Goal: Communication & Community: Answer question/provide support

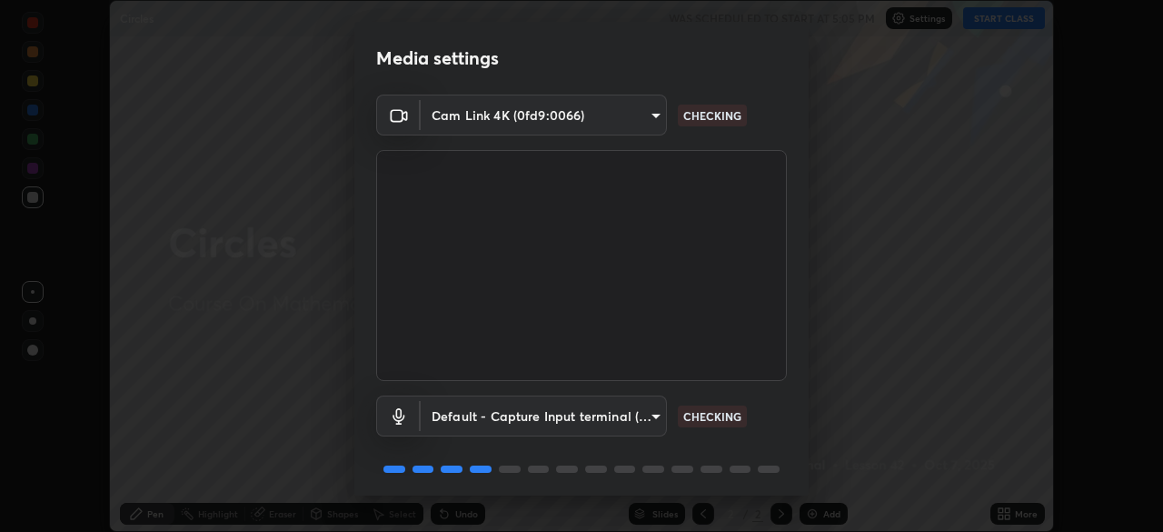
scroll to position [65, 0]
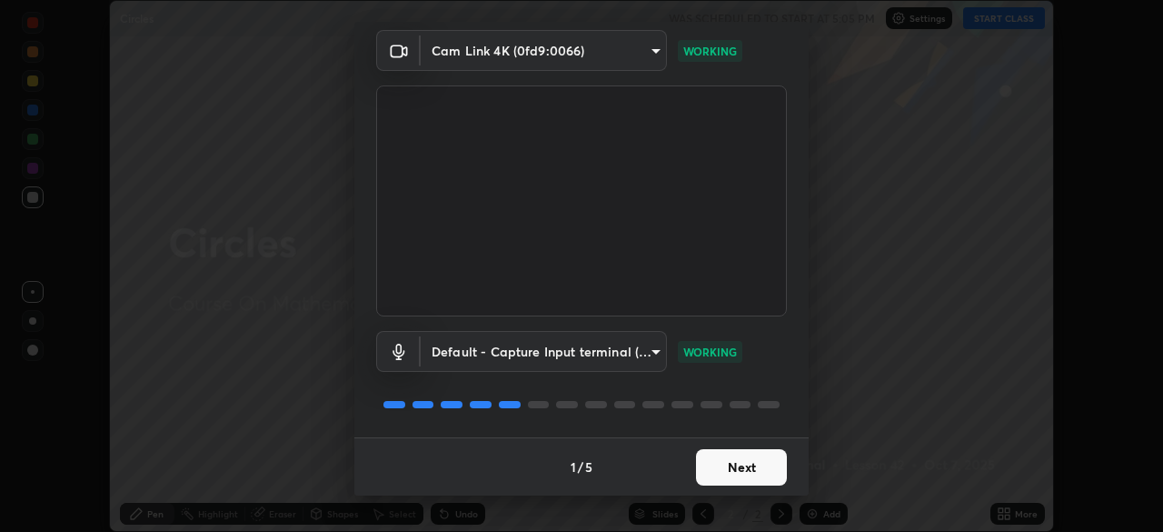
click at [635, 353] on body "Erase all Circles WAS SCHEDULED TO START AT 5:05 PM Settings START CLASS Settin…" at bounding box center [581, 266] width 1163 height 532
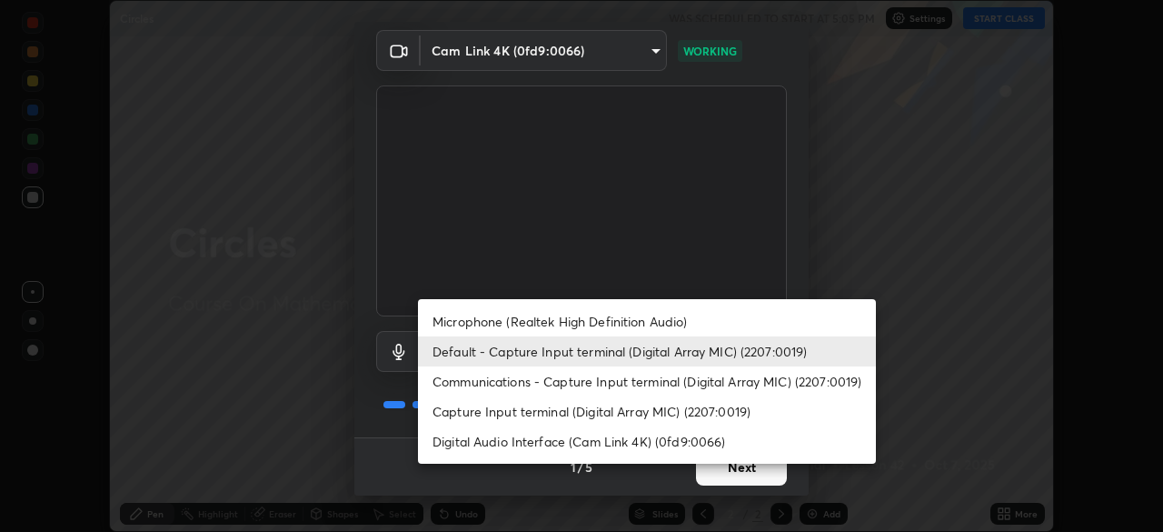
click at [732, 462] on ul "Microphone (Realtek High Definition Audio) Default - Capture Input terminal (Di…" at bounding box center [647, 381] width 458 height 164
click at [738, 473] on div at bounding box center [581, 266] width 1163 height 532
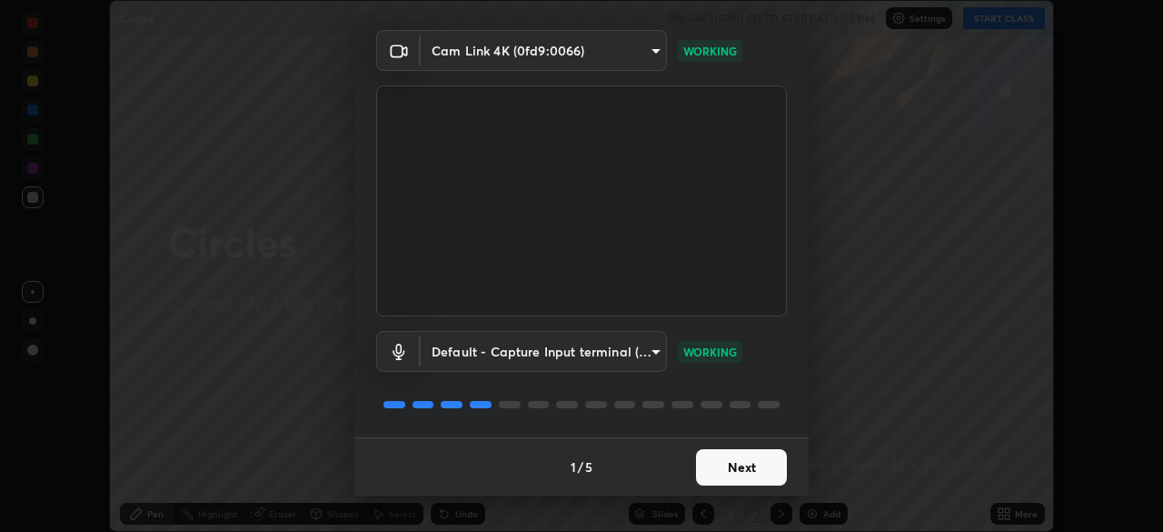
click at [740, 468] on button "Next" at bounding box center [741, 467] width 91 height 36
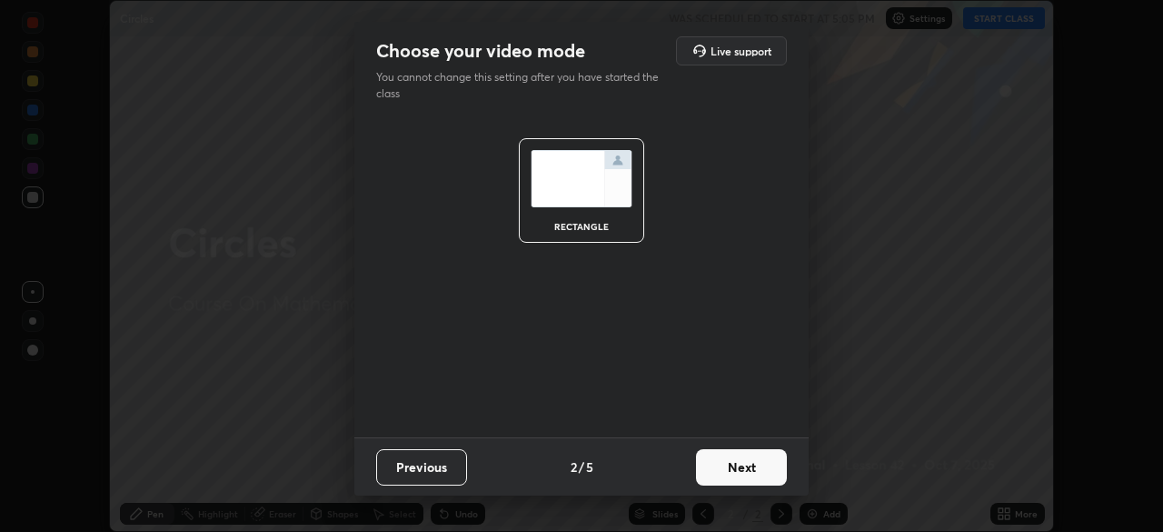
scroll to position [0, 0]
click at [752, 469] on button "Next" at bounding box center [741, 467] width 91 height 36
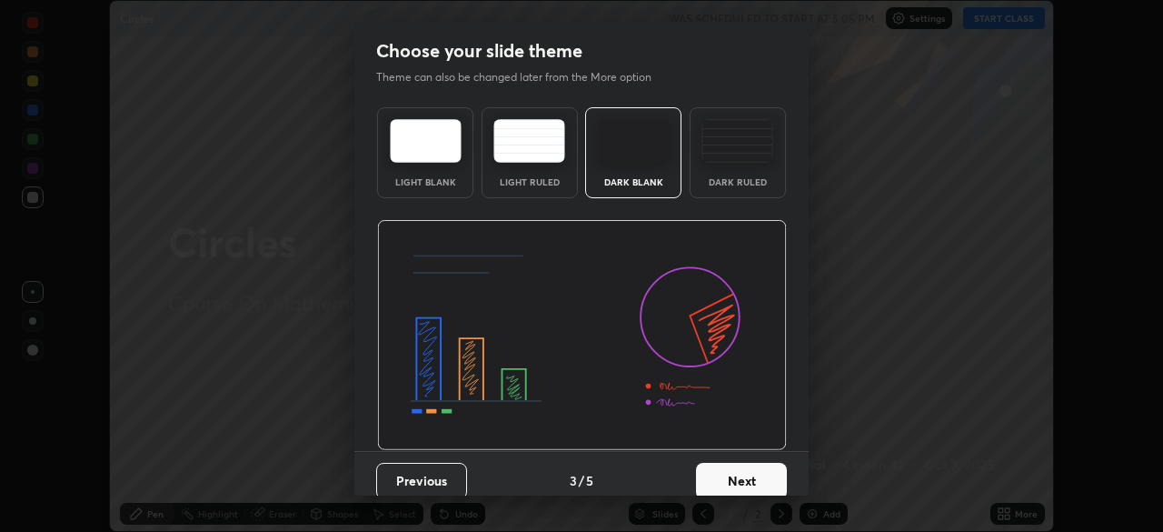
click at [753, 475] on button "Next" at bounding box center [741, 481] width 91 height 36
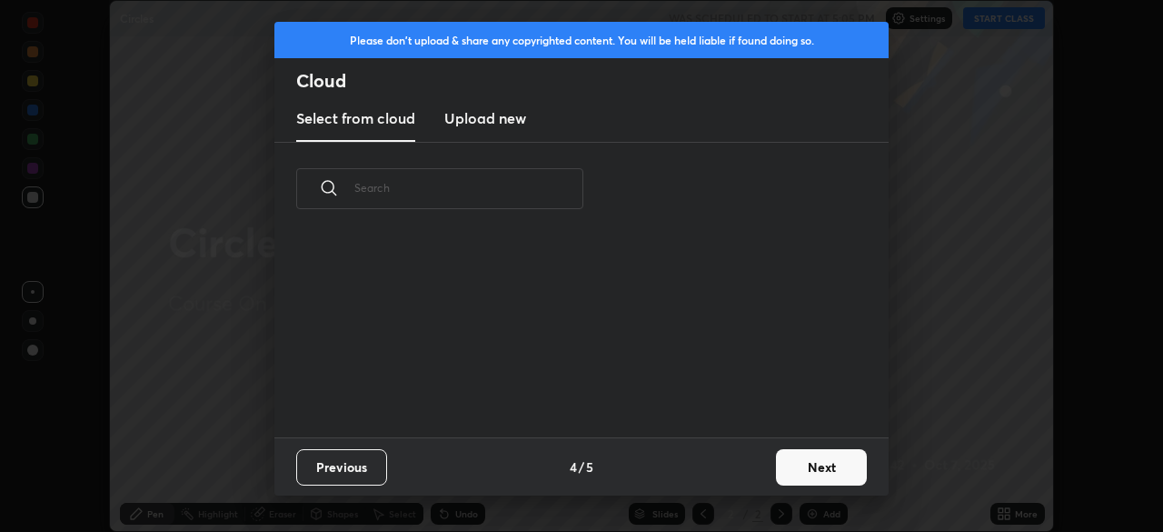
click at [812, 474] on button "Next" at bounding box center [821, 467] width 91 height 36
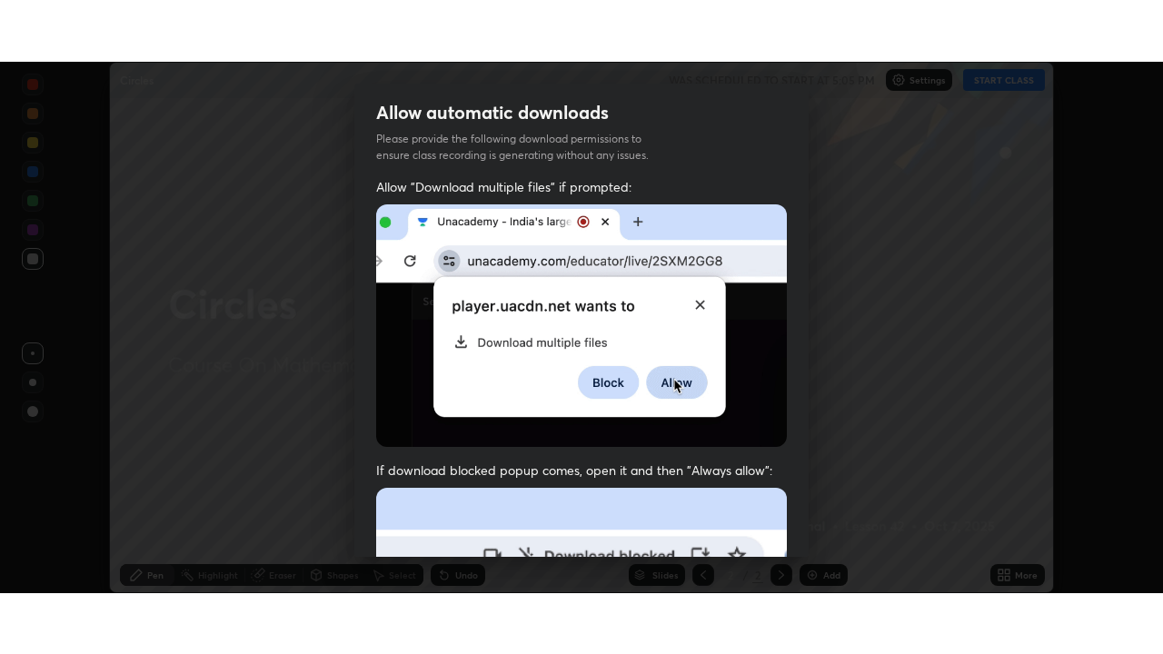
scroll to position [435, 0]
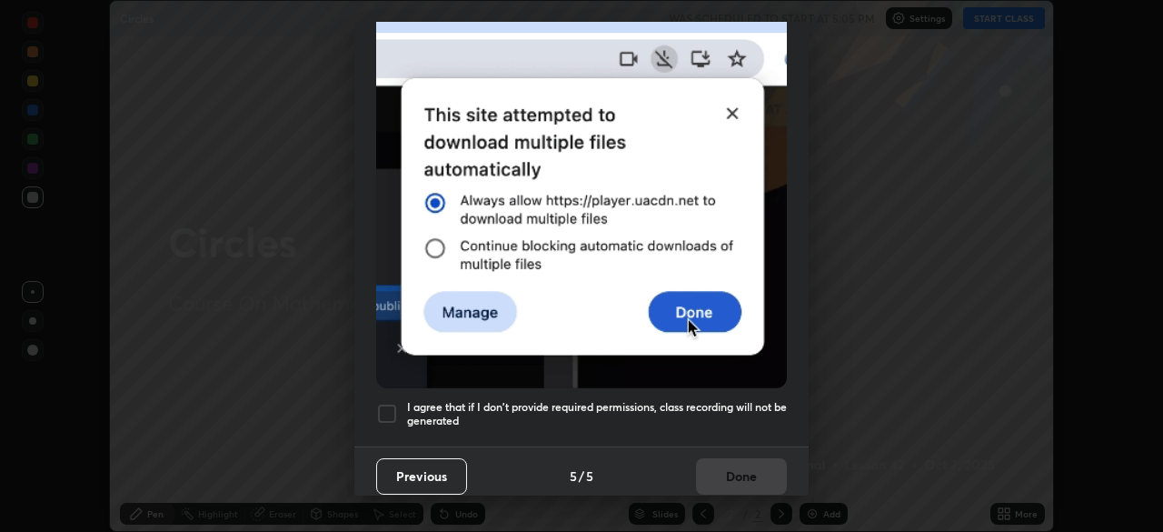
click at [391, 404] on div at bounding box center [387, 414] width 22 height 22
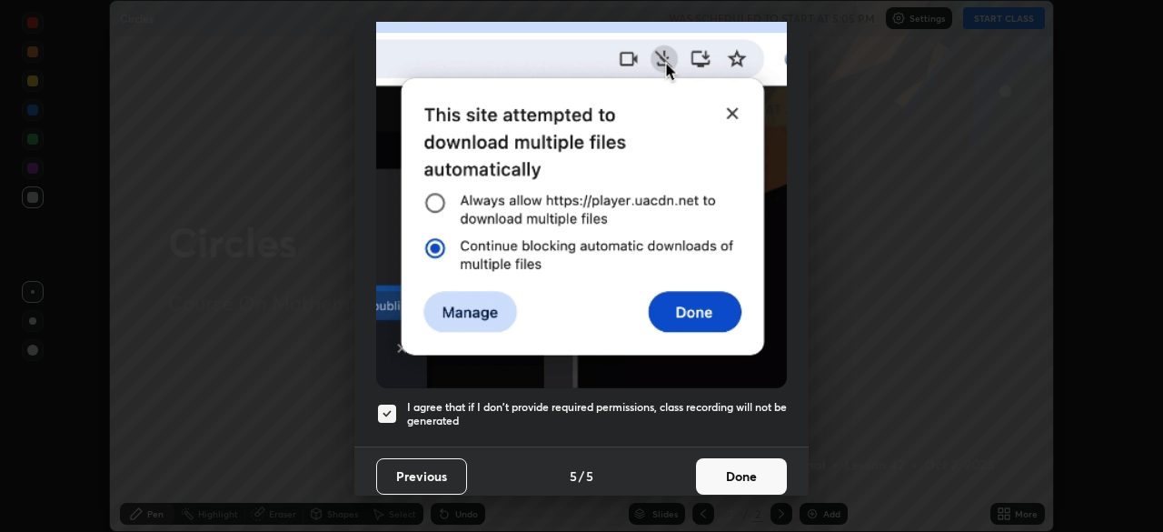
click at [749, 470] on button "Done" at bounding box center [741, 476] width 91 height 36
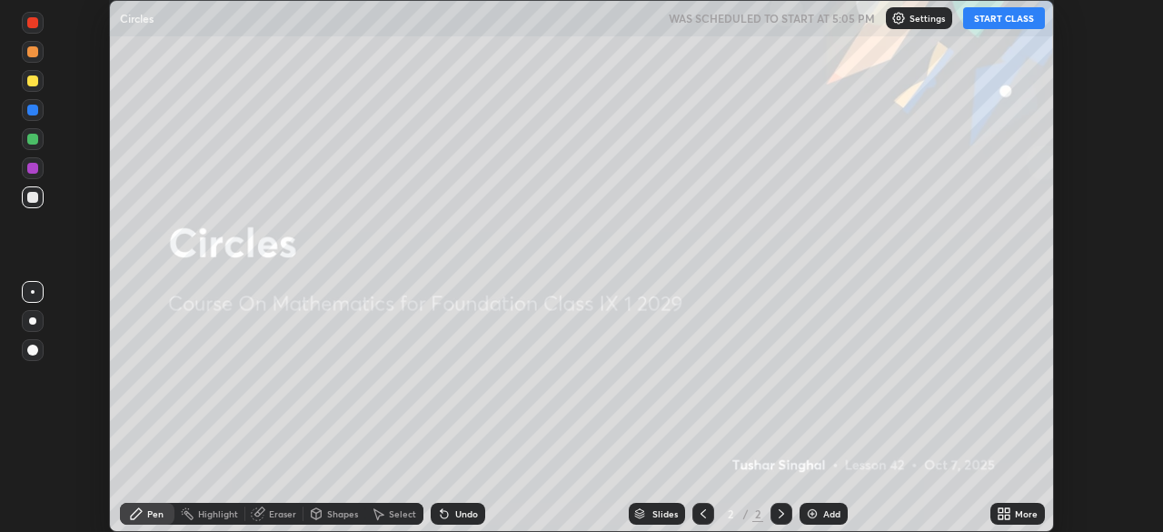
click at [1014, 20] on button "START CLASS" at bounding box center [1004, 18] width 82 height 22
click at [1006, 512] on icon at bounding box center [1007, 510] width 5 height 5
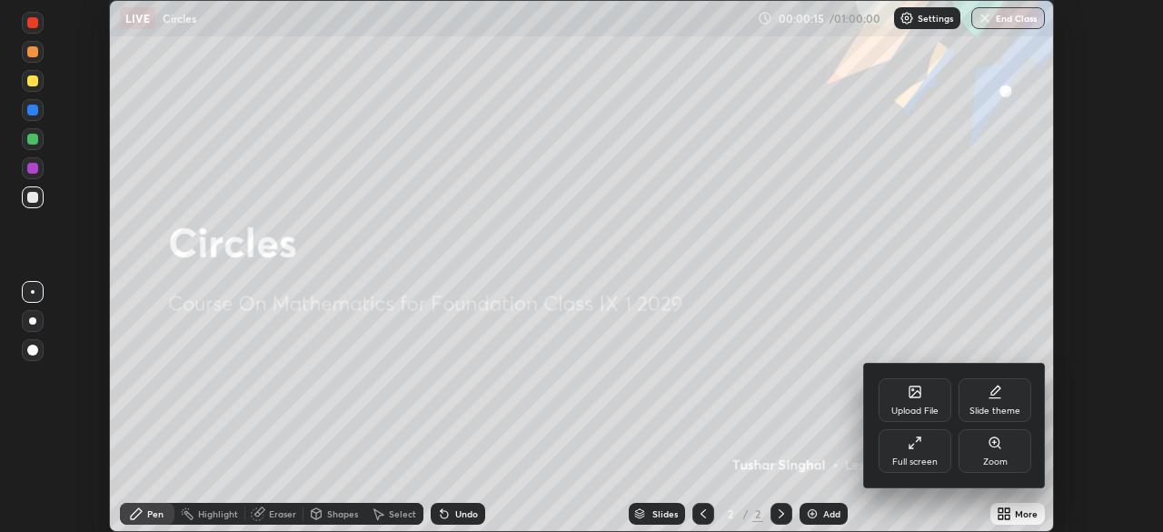
click at [924, 453] on div "Full screen" at bounding box center [915, 451] width 73 height 44
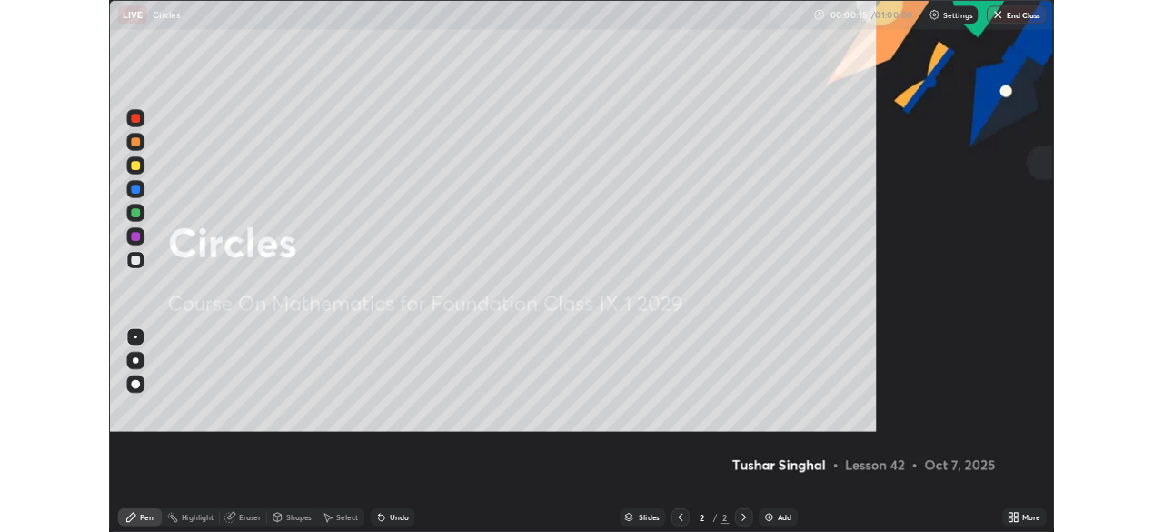
scroll to position [654, 1163]
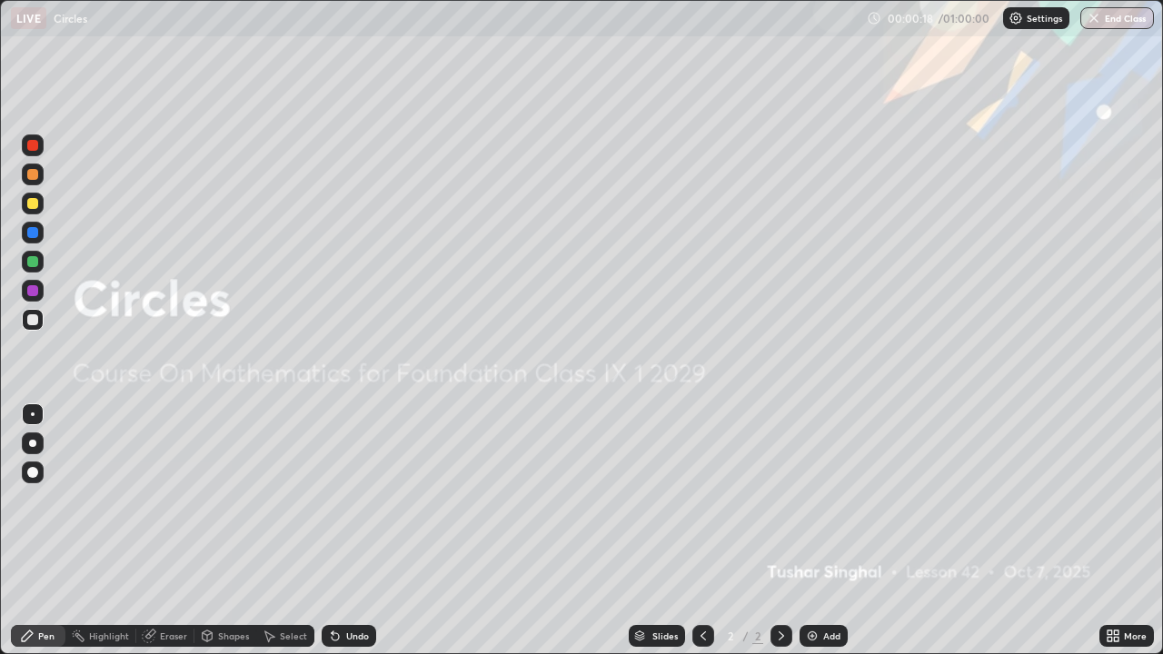
click at [834, 531] on div "Add" at bounding box center [831, 636] width 17 height 9
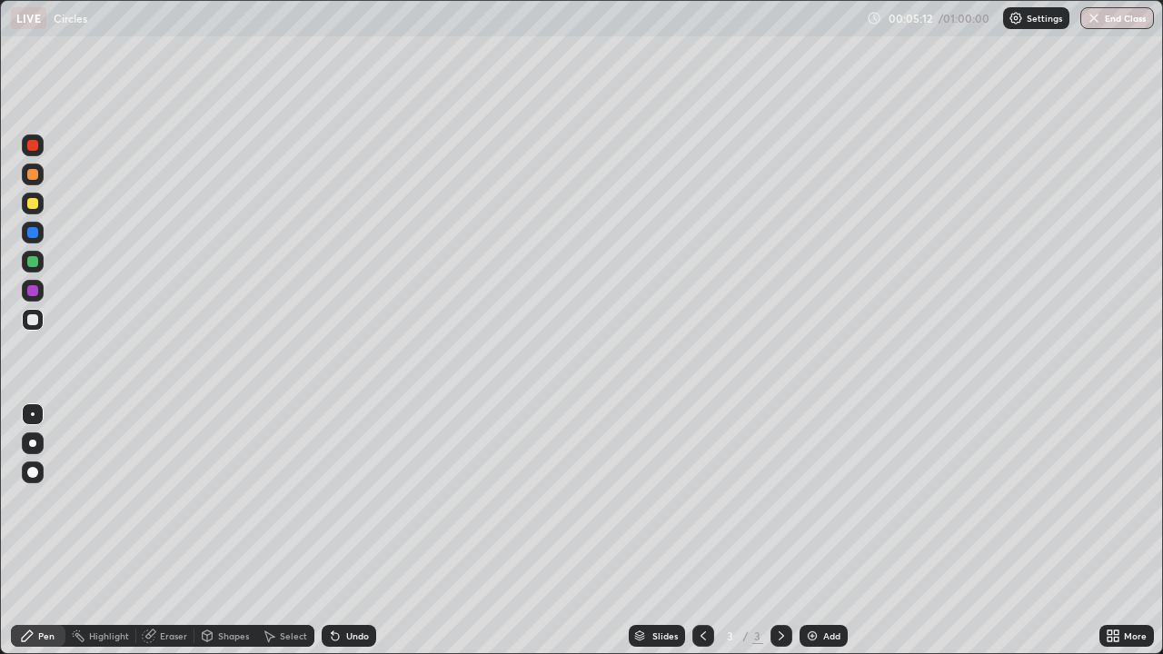
click at [831, 531] on div "Add" at bounding box center [831, 636] width 17 height 9
click at [184, 531] on div "Eraser" at bounding box center [173, 636] width 27 height 9
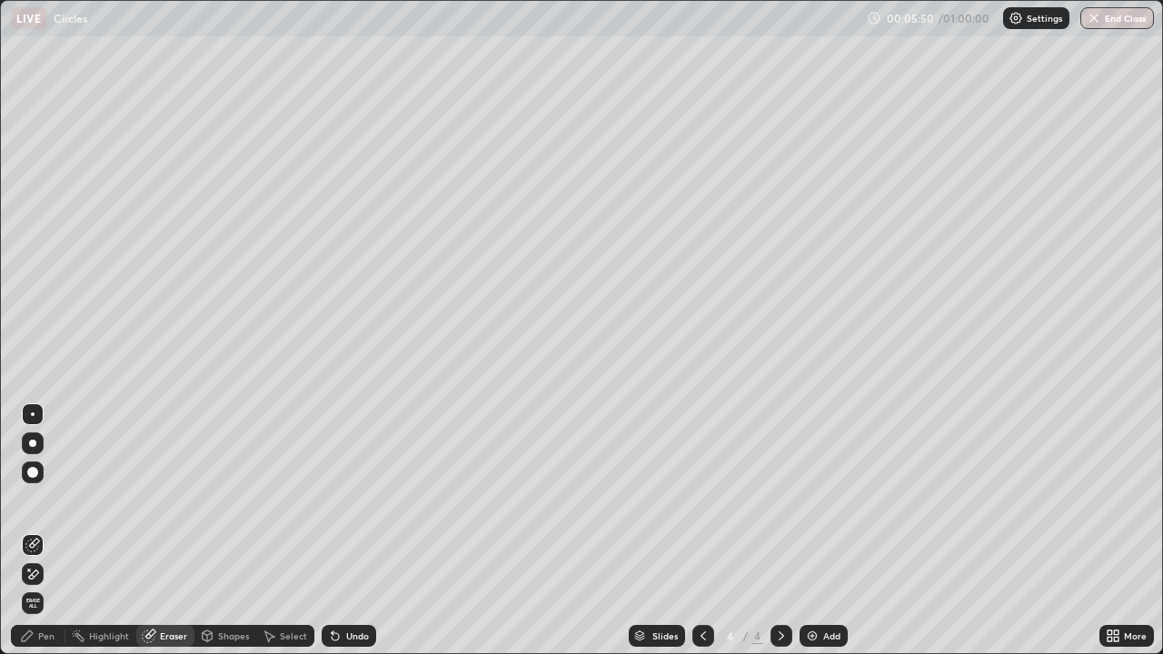
click at [40, 531] on span "Erase all" at bounding box center [33, 603] width 20 height 11
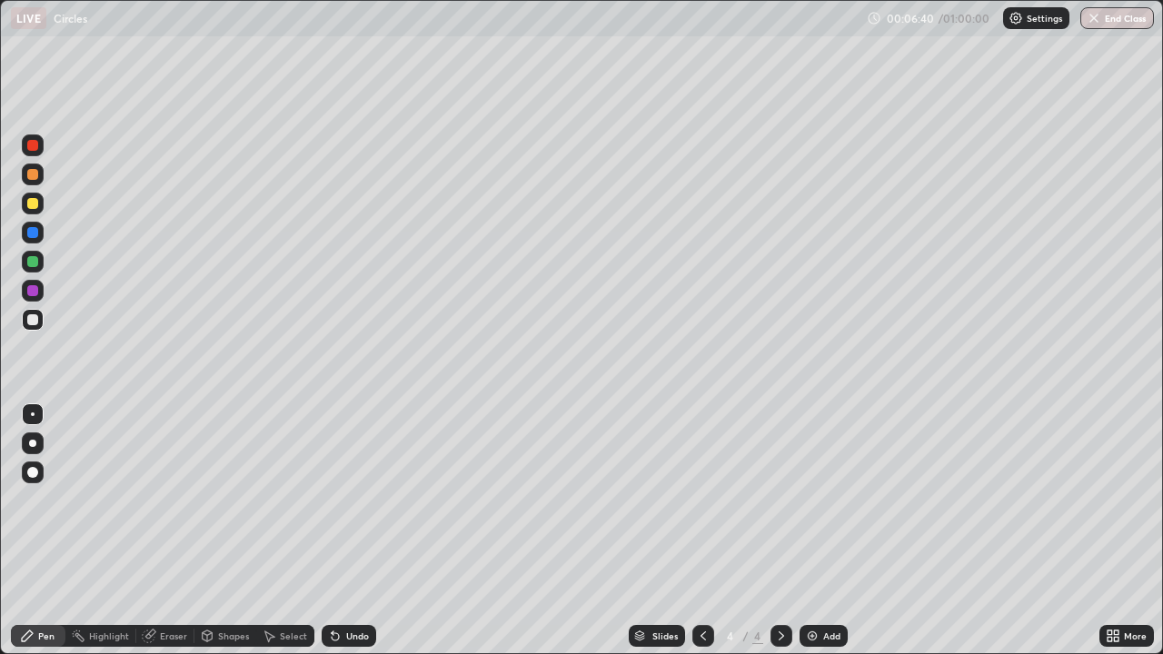
click at [830, 531] on div "Add" at bounding box center [831, 636] width 17 height 9
click at [372, 531] on div "Undo" at bounding box center [349, 636] width 55 height 22
click at [351, 531] on div "Undo" at bounding box center [357, 636] width 23 height 9
click at [357, 531] on div "Undo" at bounding box center [357, 636] width 23 height 9
click at [824, 531] on div "Add" at bounding box center [831, 636] width 17 height 9
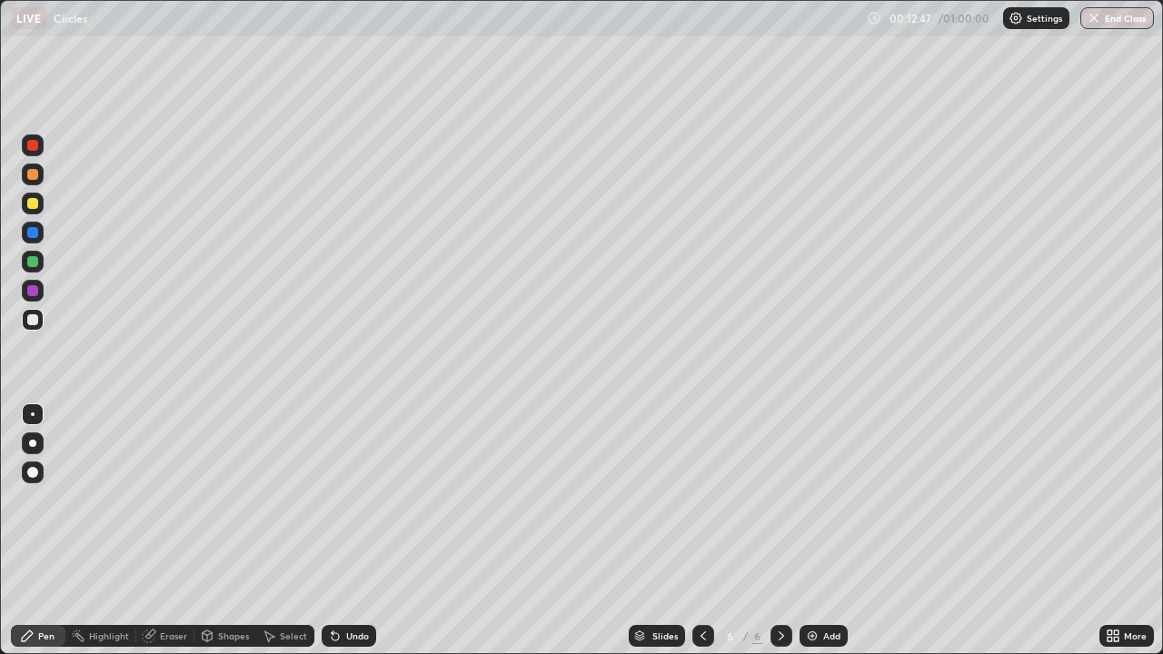
click at [703, 531] on icon at bounding box center [703, 636] width 5 height 9
click at [780, 531] on icon at bounding box center [781, 636] width 5 height 9
click at [702, 531] on icon at bounding box center [703, 636] width 5 height 9
click at [781, 531] on icon at bounding box center [781, 636] width 15 height 15
click at [702, 531] on icon at bounding box center [703, 636] width 5 height 9
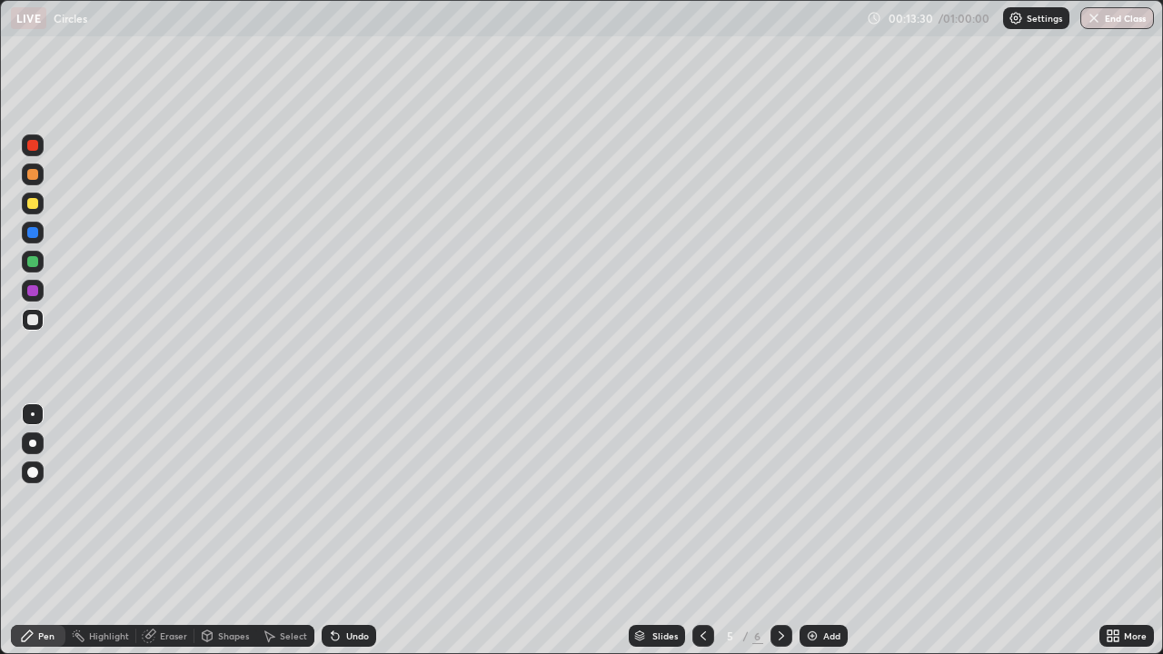
click at [779, 531] on icon at bounding box center [781, 636] width 5 height 9
click at [371, 531] on div "Undo" at bounding box center [349, 636] width 55 height 22
click at [33, 204] on div at bounding box center [32, 203] width 11 height 11
click at [173, 531] on div "Eraser" at bounding box center [165, 636] width 58 height 22
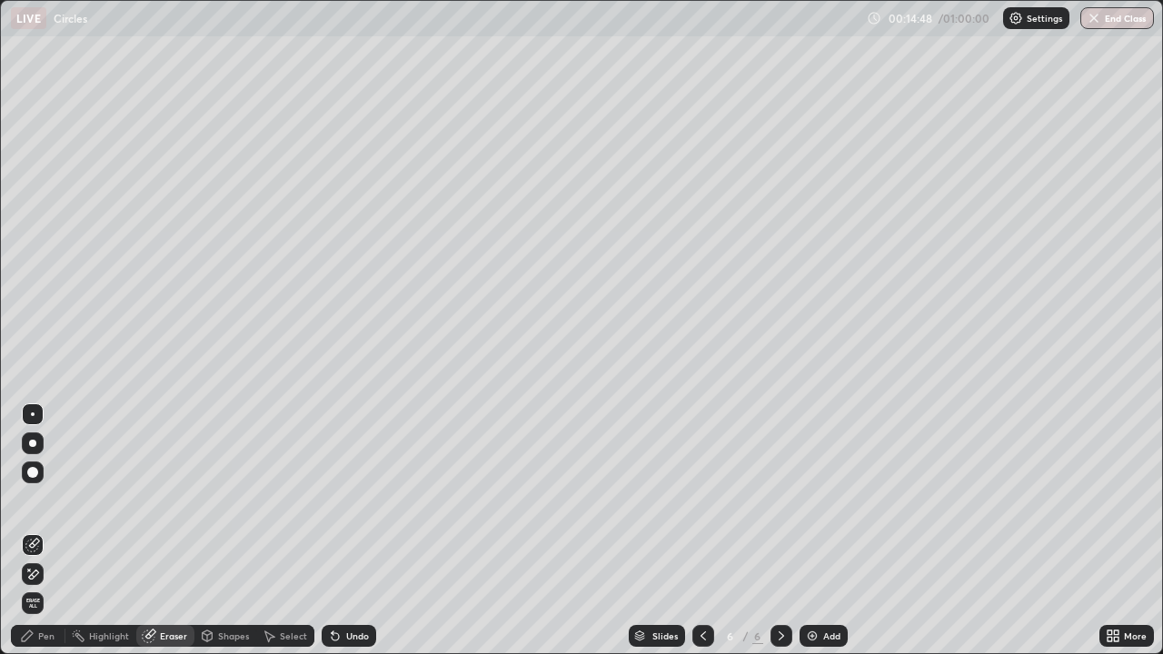
click at [44, 531] on div "Pen" at bounding box center [46, 636] width 16 height 9
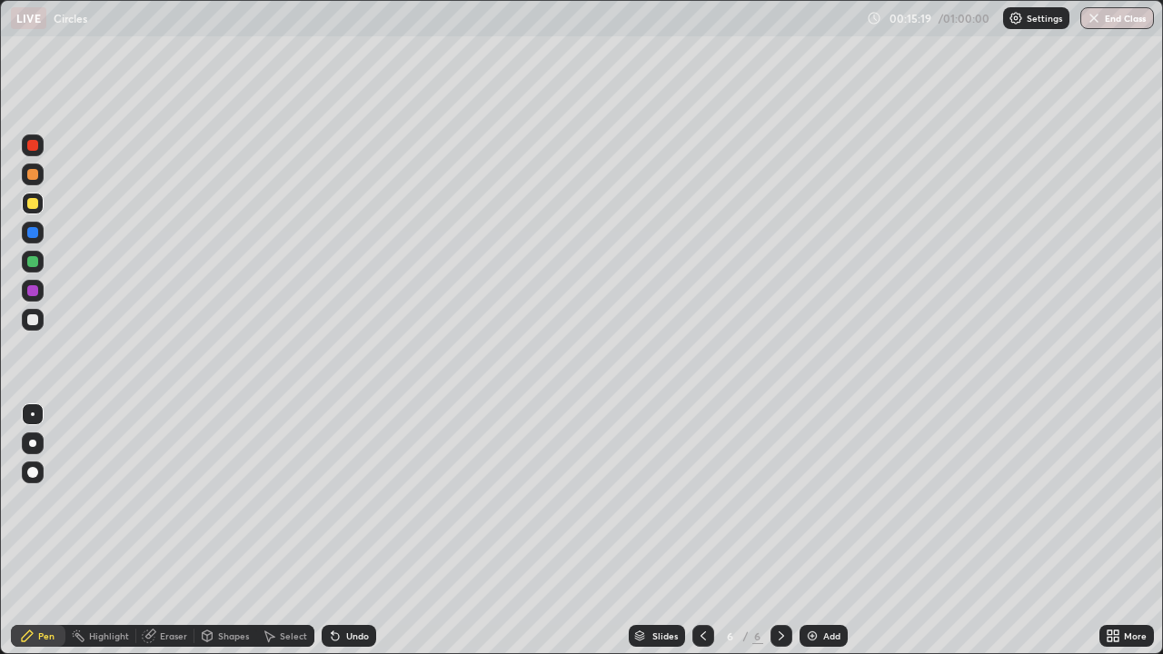
click at [28, 318] on div at bounding box center [32, 319] width 11 height 11
click at [353, 531] on div "Undo" at bounding box center [357, 636] width 23 height 9
click at [161, 531] on div "Eraser" at bounding box center [173, 636] width 27 height 9
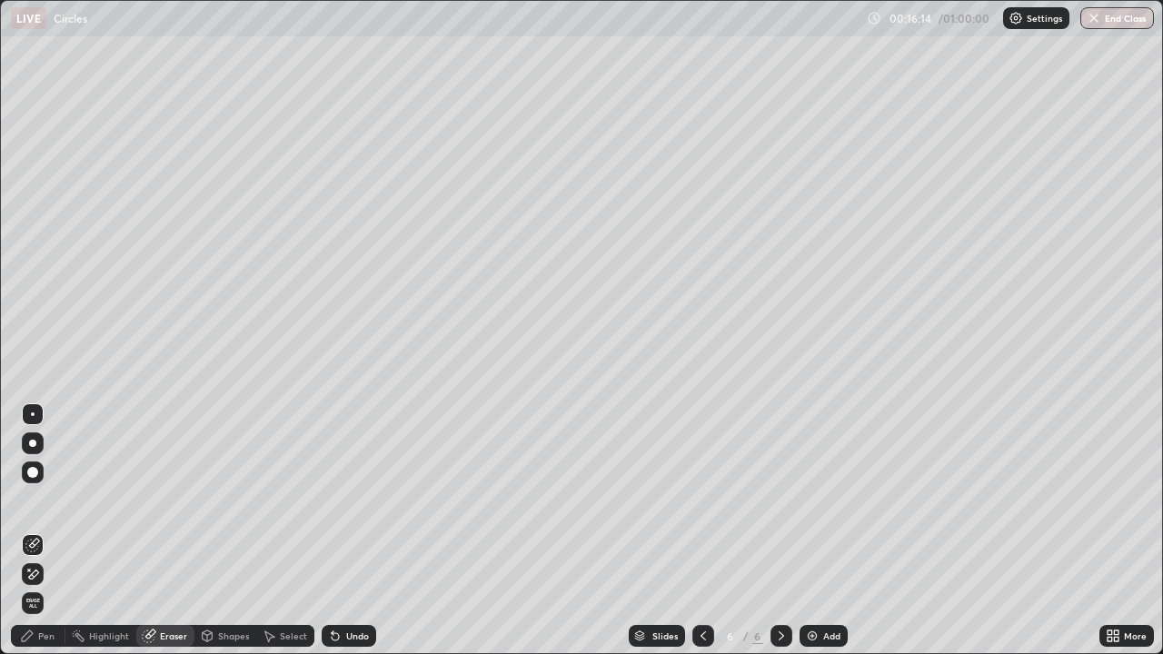
click at [38, 531] on icon at bounding box center [32, 574] width 15 height 15
click at [45, 531] on div "Pen" at bounding box center [46, 636] width 16 height 9
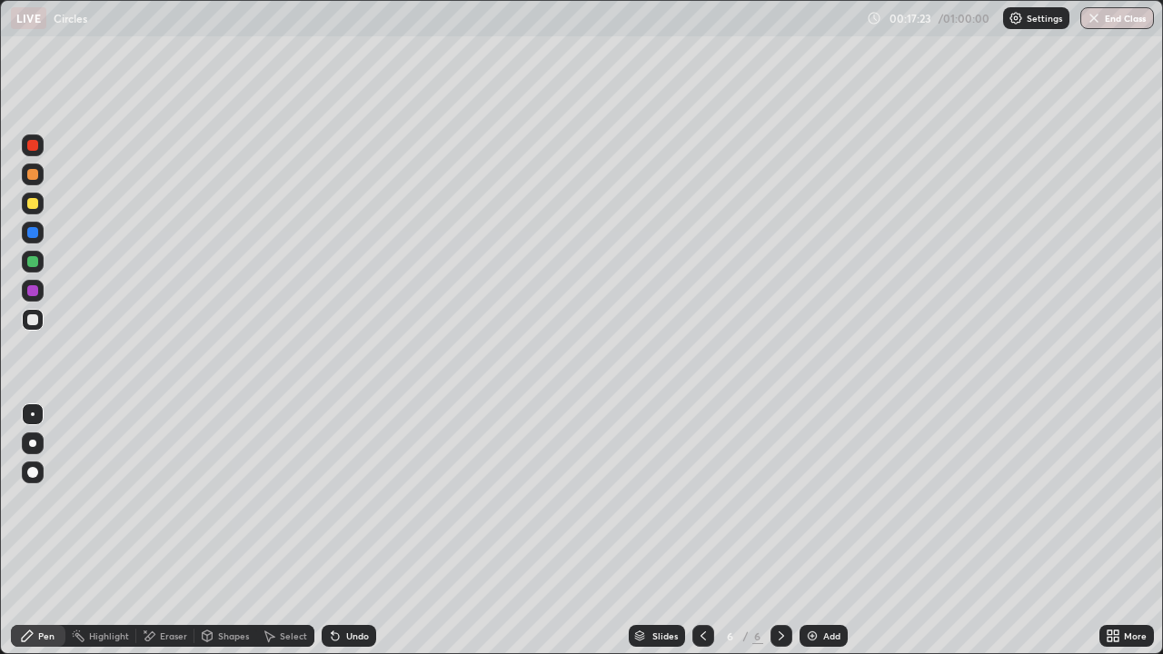
click at [357, 531] on div "Undo" at bounding box center [349, 636] width 55 height 22
click at [359, 531] on div "Undo" at bounding box center [349, 636] width 55 height 22
click at [171, 531] on div "Eraser" at bounding box center [173, 636] width 27 height 9
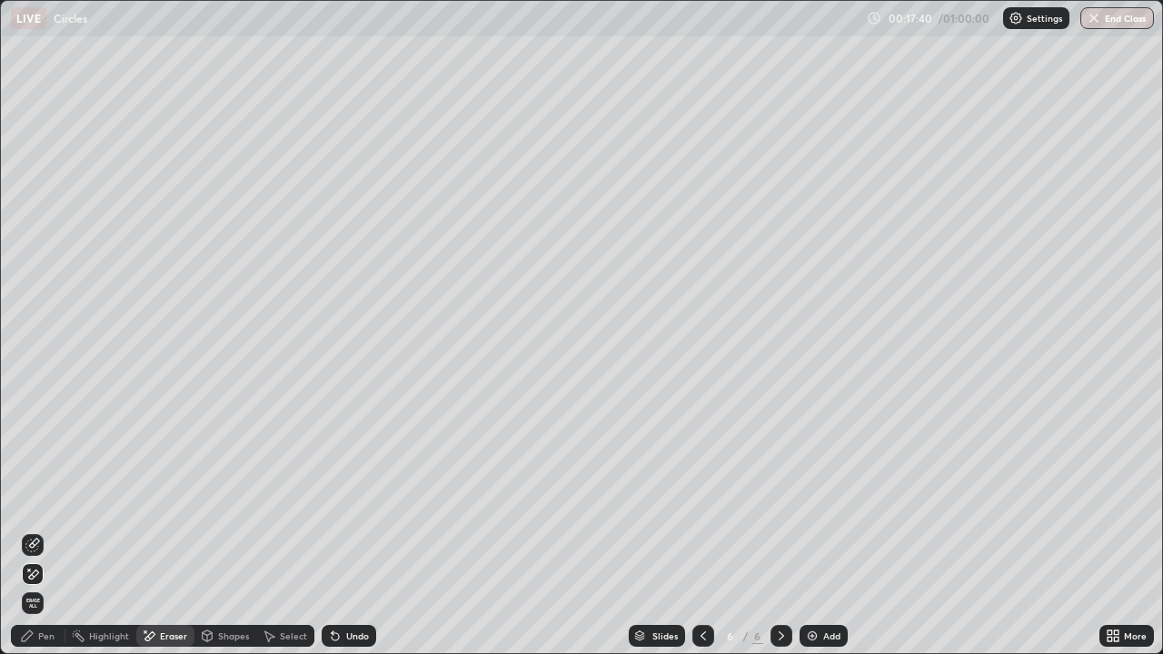
click at [45, 531] on div "Pen" at bounding box center [38, 636] width 55 height 22
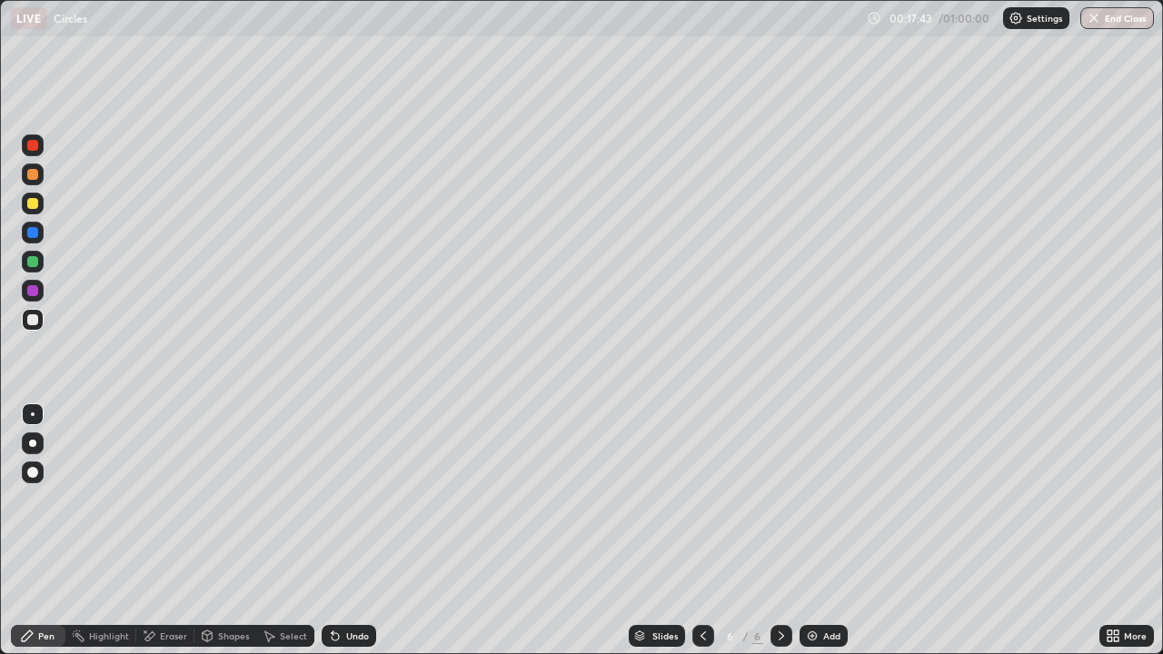
click at [165, 531] on div "Eraser" at bounding box center [173, 636] width 27 height 9
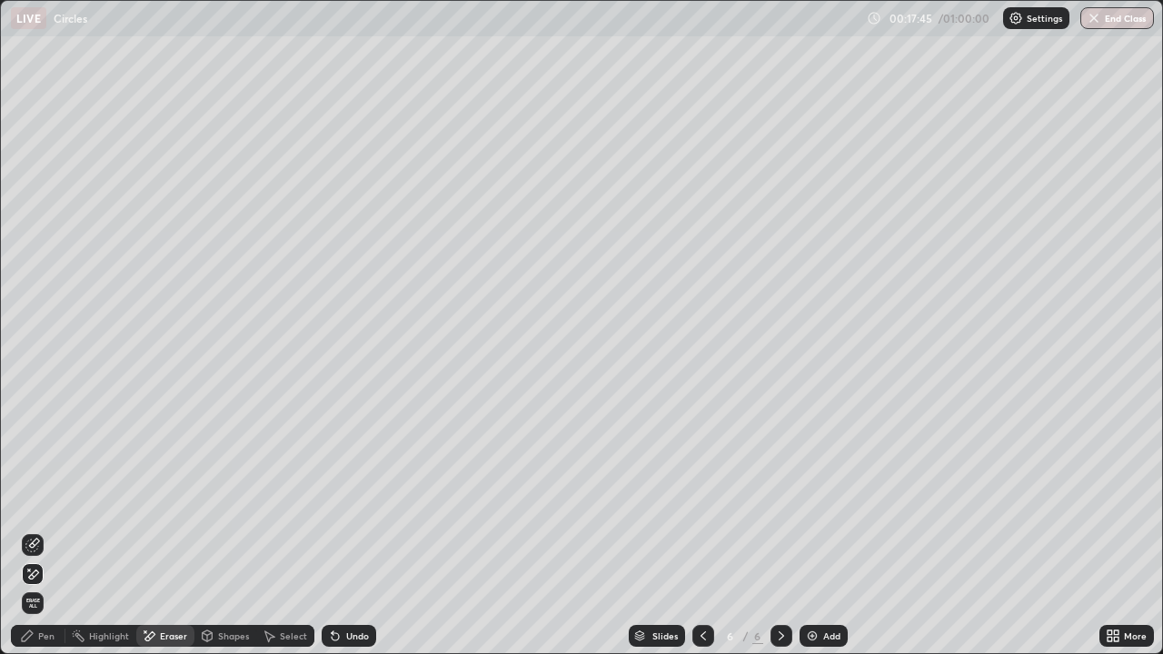
click at [38, 531] on div "Pen" at bounding box center [46, 636] width 16 height 9
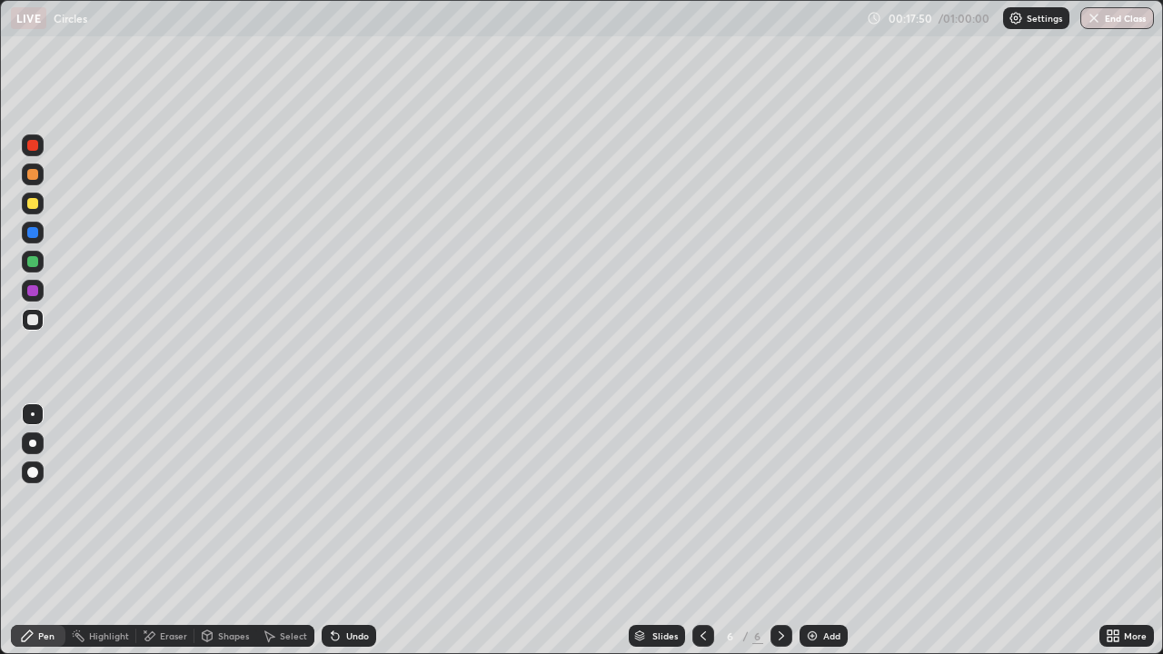
click at [167, 531] on div "Eraser" at bounding box center [173, 636] width 27 height 9
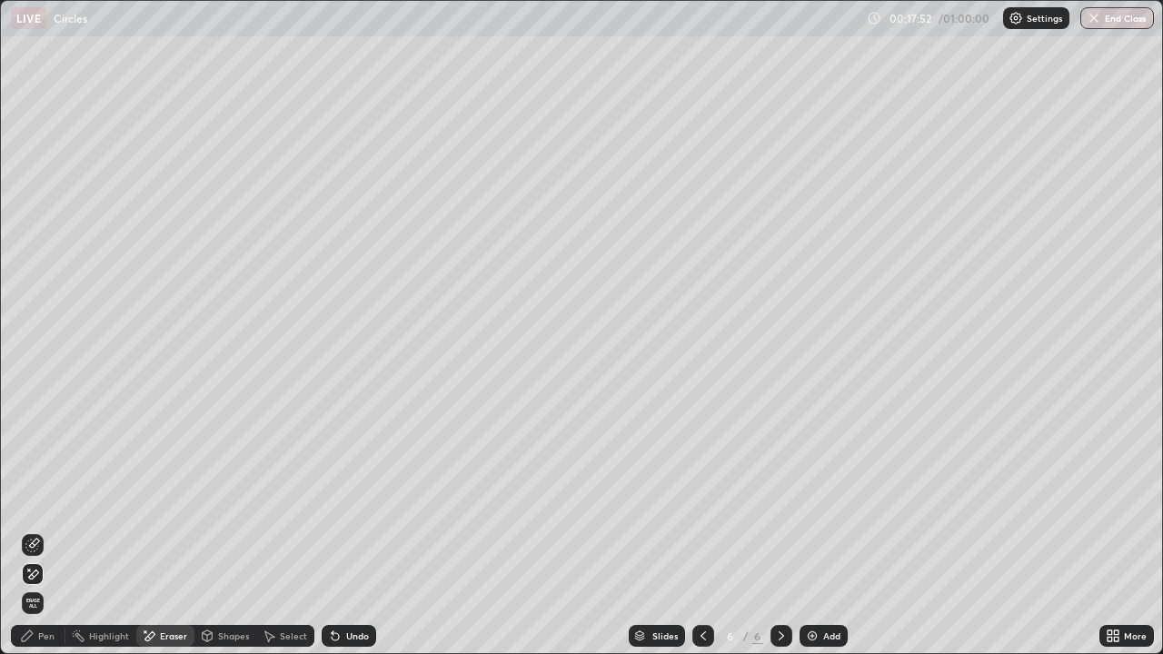
click at [40, 531] on div "Pen" at bounding box center [46, 636] width 16 height 9
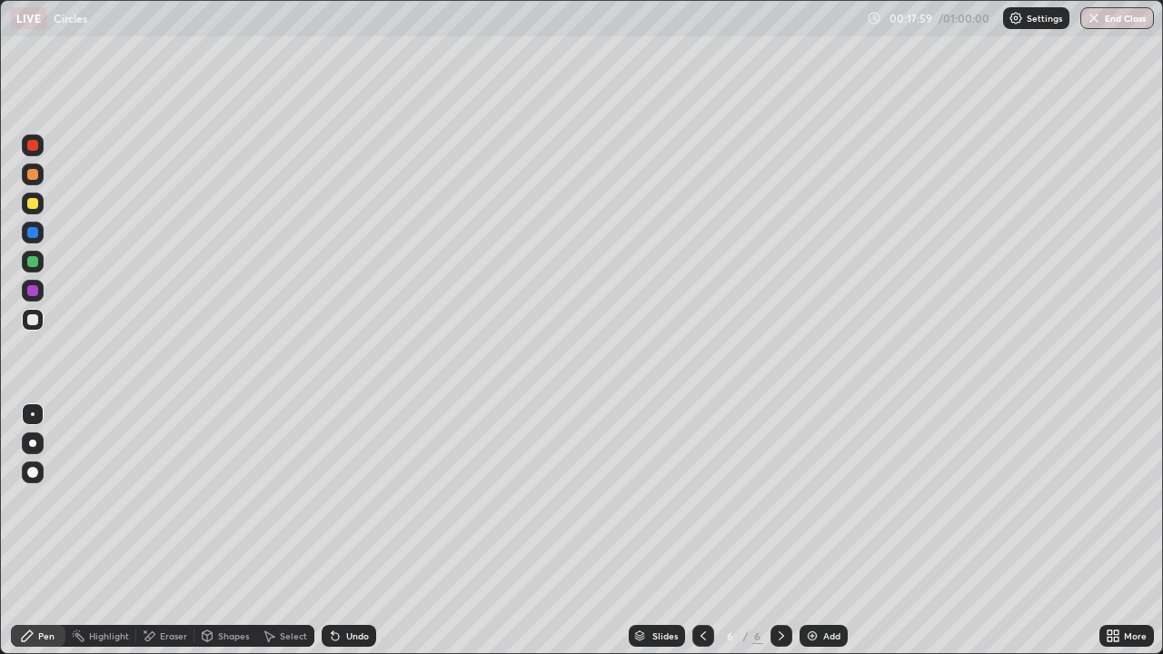
click at [168, 531] on div "Eraser" at bounding box center [173, 636] width 27 height 9
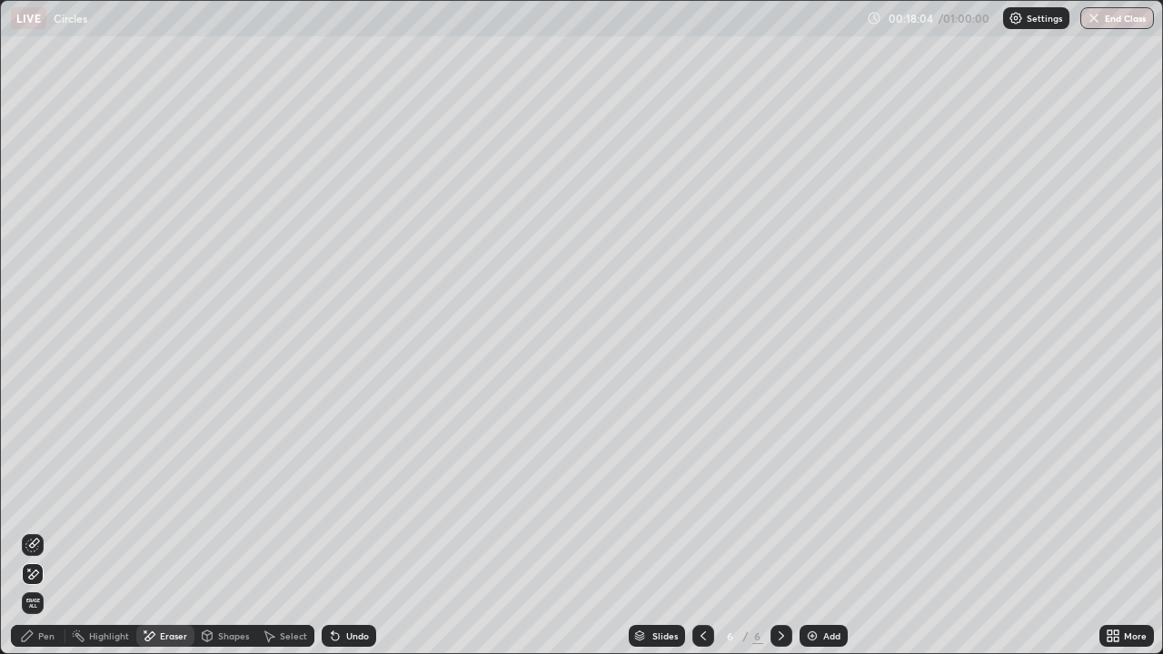
click at [38, 531] on icon at bounding box center [32, 546] width 12 height 12
click at [39, 531] on div "Pen" at bounding box center [38, 636] width 55 height 22
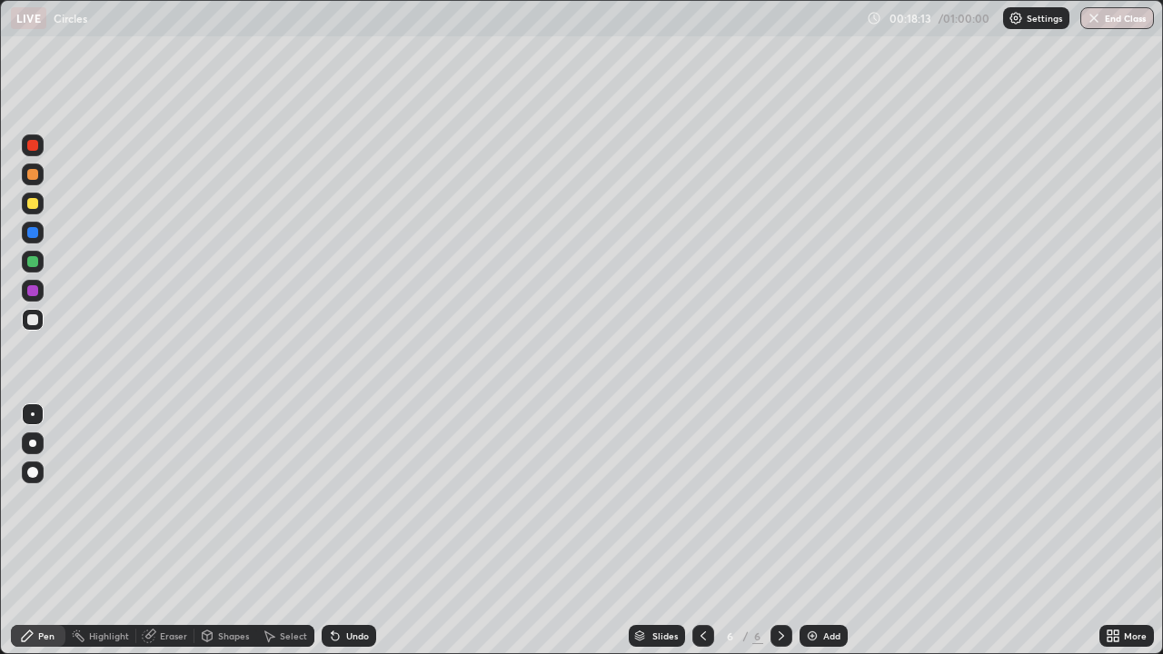
click at [172, 531] on div "Eraser" at bounding box center [173, 636] width 27 height 9
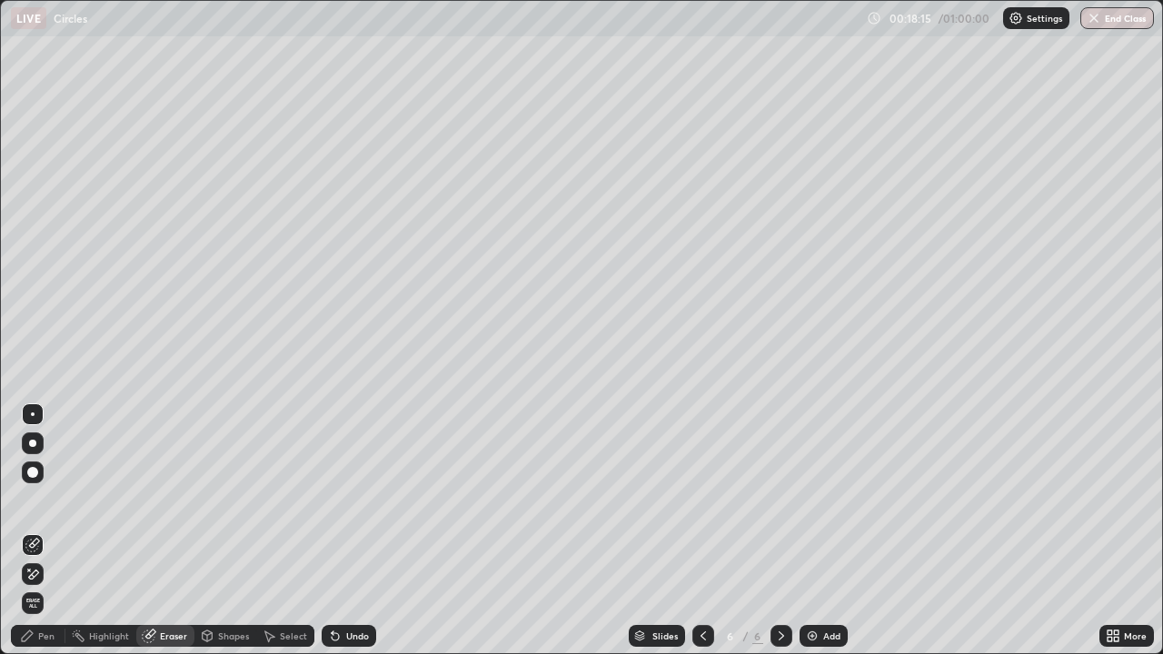
click at [40, 531] on div "Pen" at bounding box center [46, 636] width 16 height 9
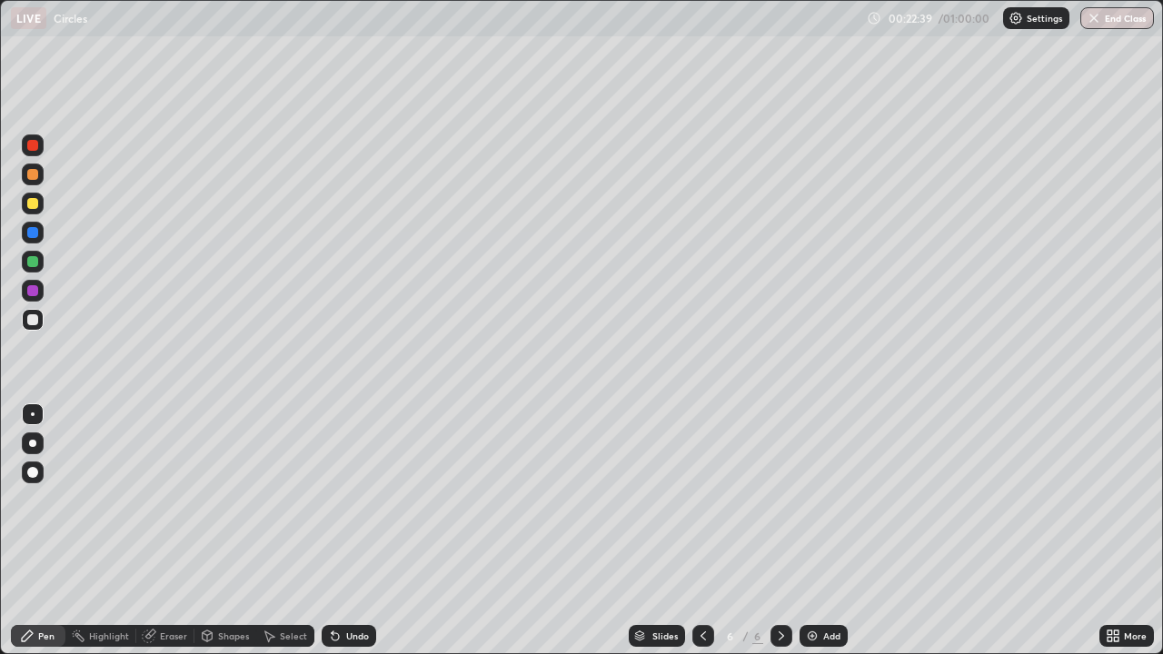
click at [821, 531] on div "Add" at bounding box center [824, 636] width 48 height 22
click at [823, 531] on div "Add" at bounding box center [831, 636] width 17 height 9
click at [173, 531] on div "Eraser" at bounding box center [173, 636] width 27 height 9
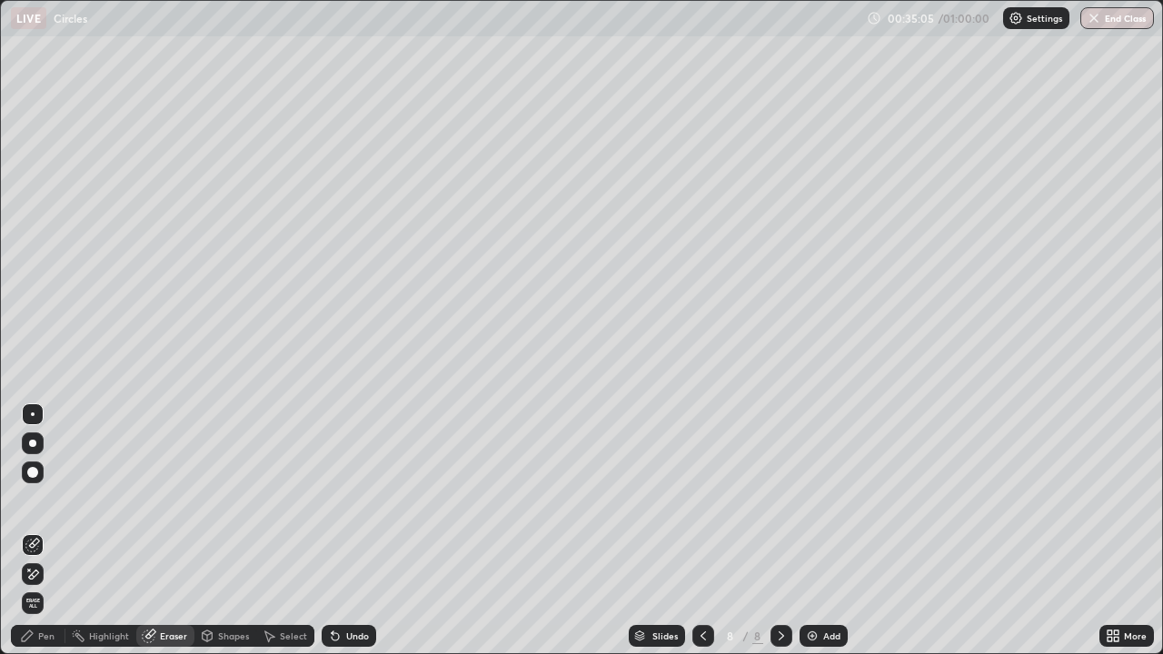
click at [35, 531] on span "Erase all" at bounding box center [33, 603] width 20 height 11
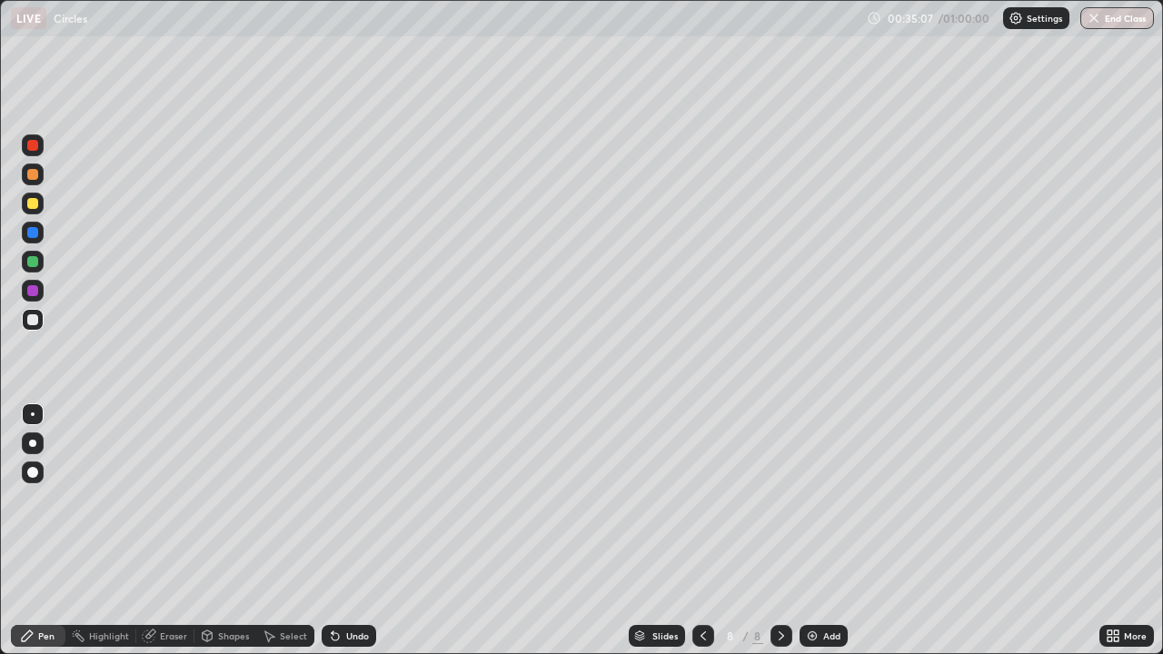
click at [45, 531] on div "Pen" at bounding box center [46, 636] width 16 height 9
click at [355, 531] on div "Undo" at bounding box center [349, 636] width 55 height 22
click at [352, 531] on div "Undo" at bounding box center [349, 636] width 55 height 22
click at [355, 531] on div "Undo" at bounding box center [357, 636] width 23 height 9
click at [350, 531] on div "Undo" at bounding box center [349, 636] width 55 height 22
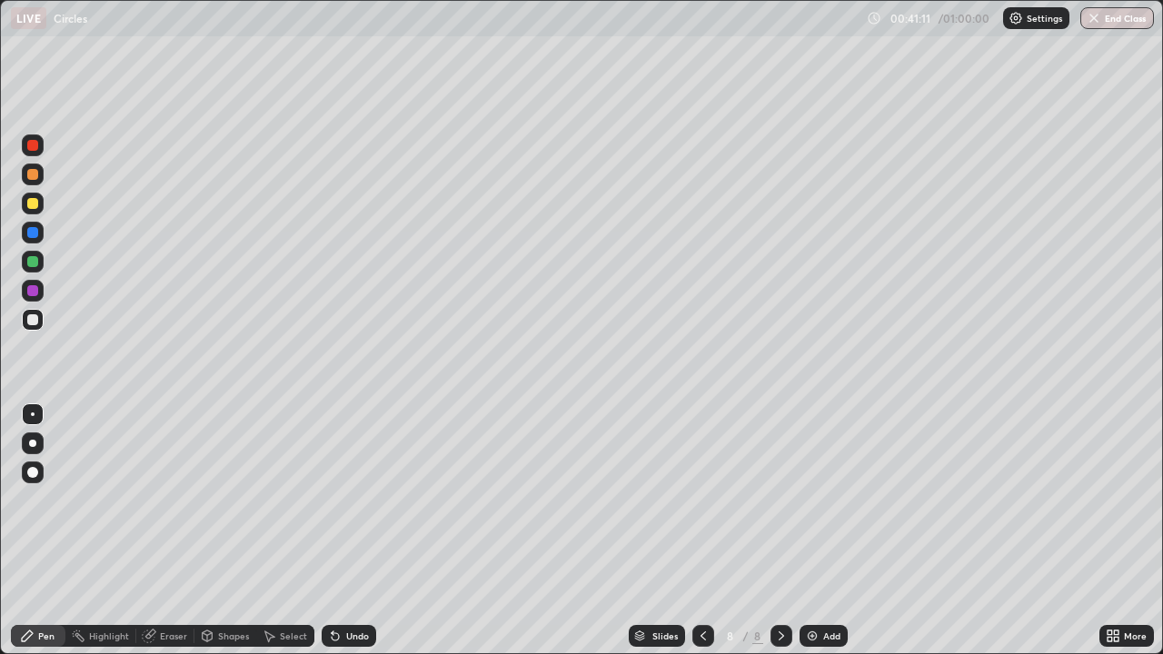
click at [830, 531] on div "Add" at bounding box center [831, 636] width 17 height 9
click at [708, 531] on icon at bounding box center [703, 636] width 15 height 15
click at [780, 531] on icon at bounding box center [781, 636] width 15 height 15
click at [702, 531] on icon at bounding box center [703, 636] width 15 height 15
click at [780, 531] on div at bounding box center [782, 636] width 22 height 22
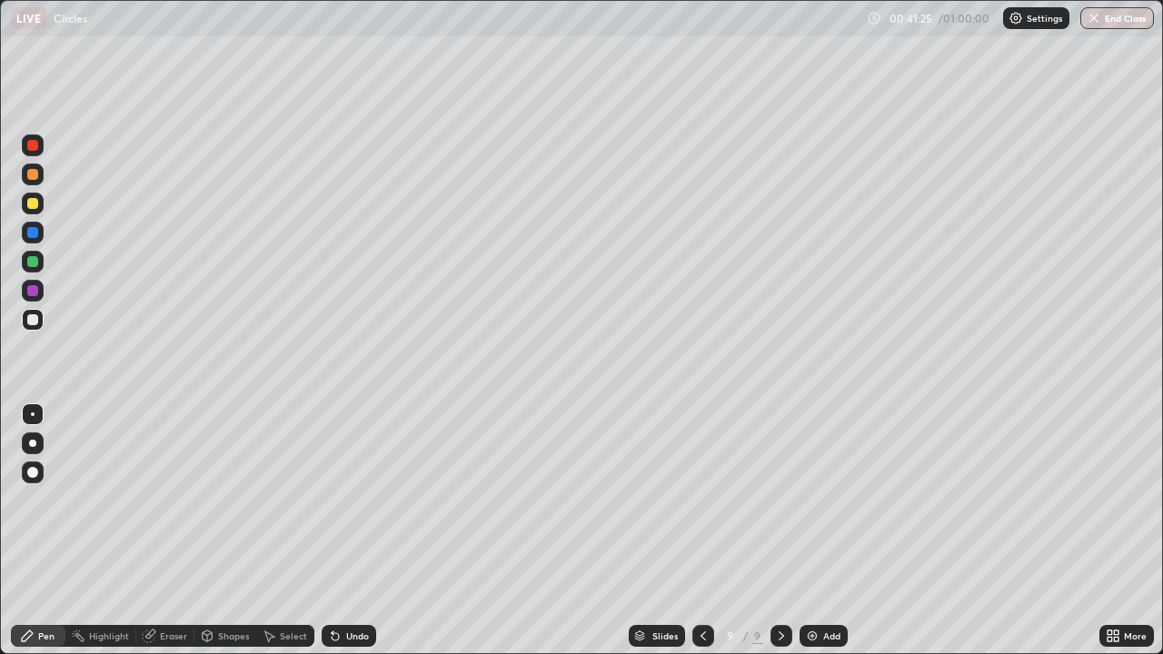
click at [703, 531] on icon at bounding box center [703, 636] width 5 height 9
click at [780, 531] on icon at bounding box center [781, 636] width 5 height 9
click at [701, 531] on div at bounding box center [703, 636] width 22 height 22
click at [789, 531] on div at bounding box center [782, 636] width 22 height 36
click at [352, 531] on div "Undo" at bounding box center [357, 636] width 23 height 9
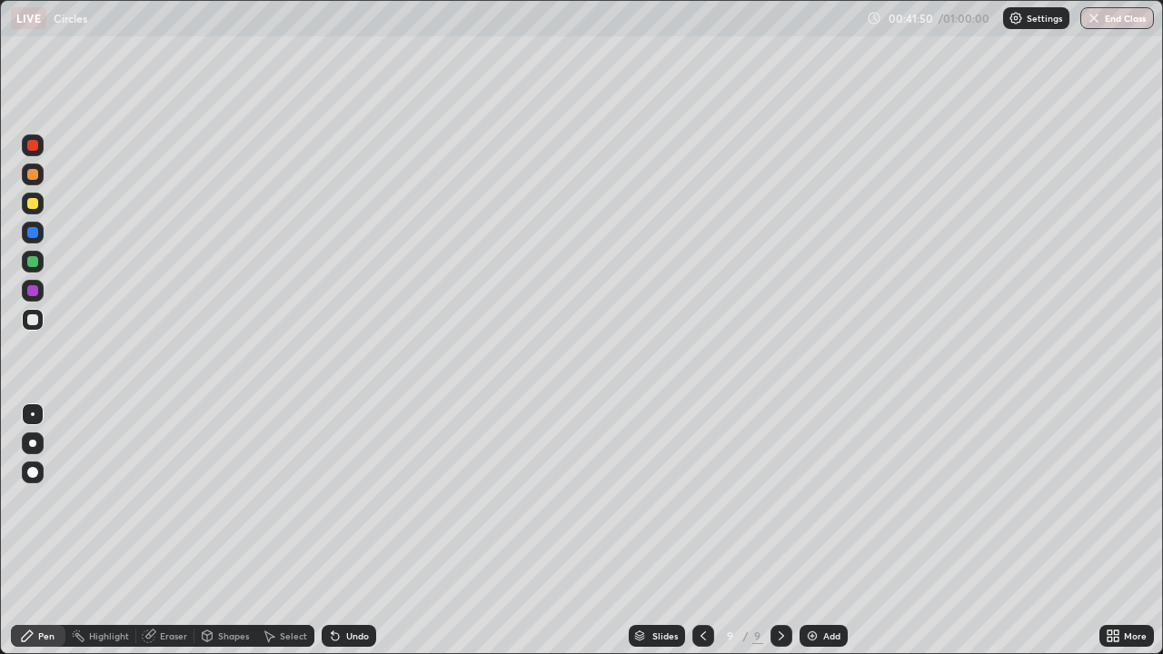
click at [352, 531] on div "Undo" at bounding box center [357, 636] width 23 height 9
click at [699, 531] on icon at bounding box center [703, 636] width 15 height 15
click at [781, 531] on icon at bounding box center [781, 636] width 15 height 15
click at [702, 531] on icon at bounding box center [703, 636] width 15 height 15
click at [776, 531] on icon at bounding box center [781, 636] width 15 height 15
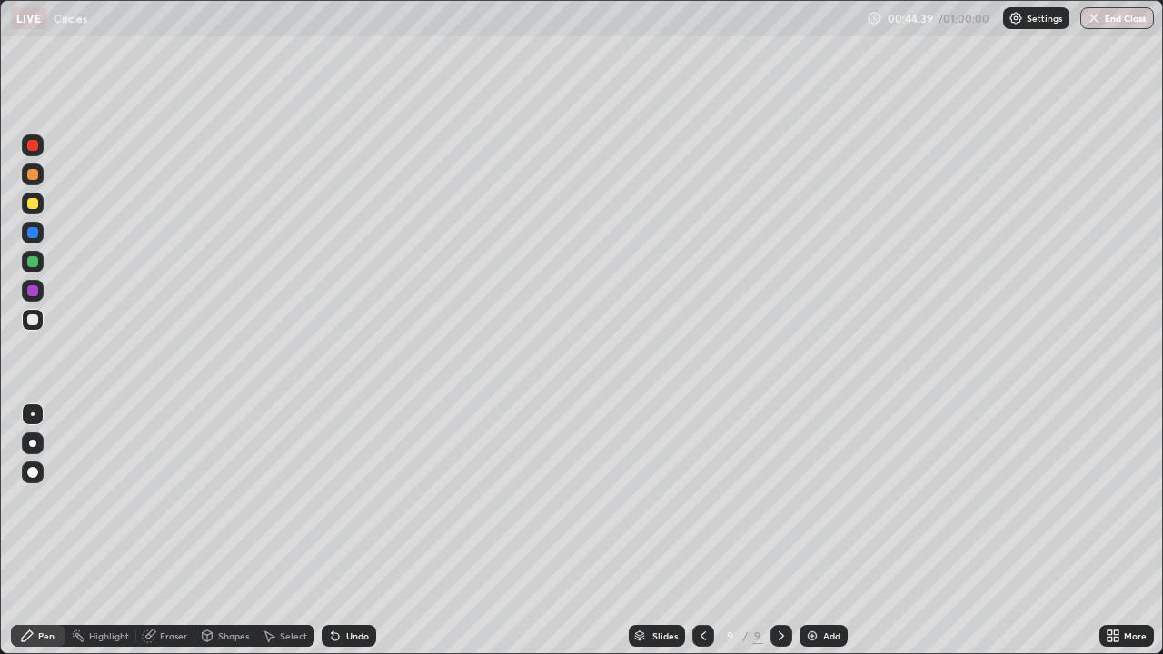
click at [1117, 23] on button "End Class" at bounding box center [1117, 18] width 74 height 22
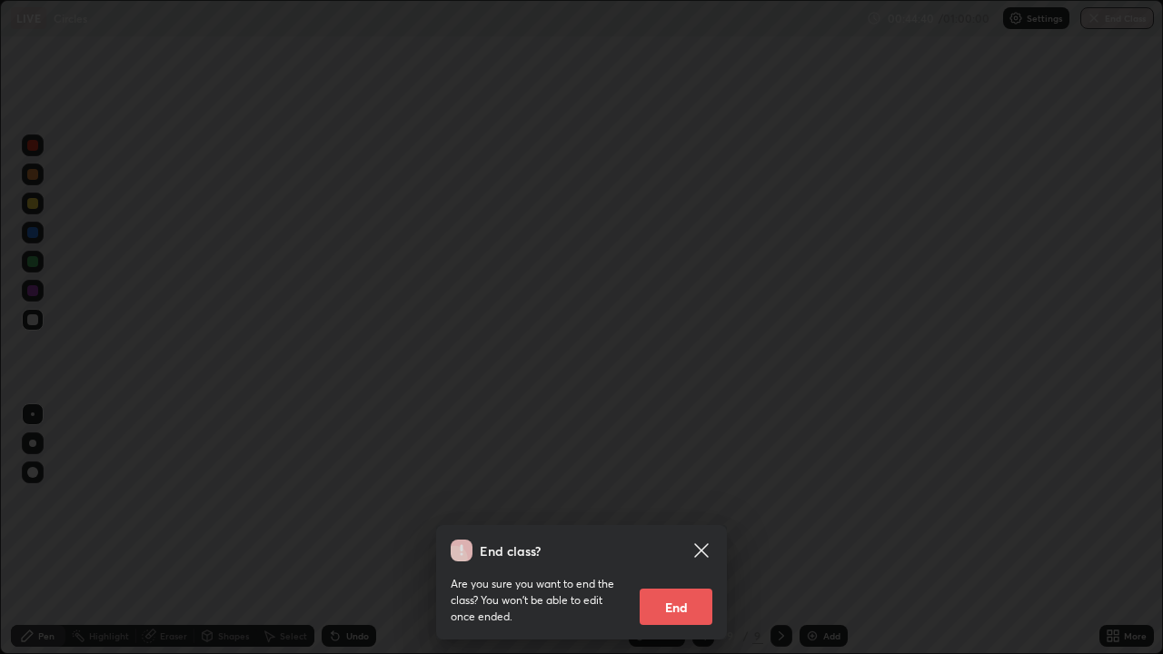
click at [653, 531] on button "End" at bounding box center [676, 607] width 73 height 36
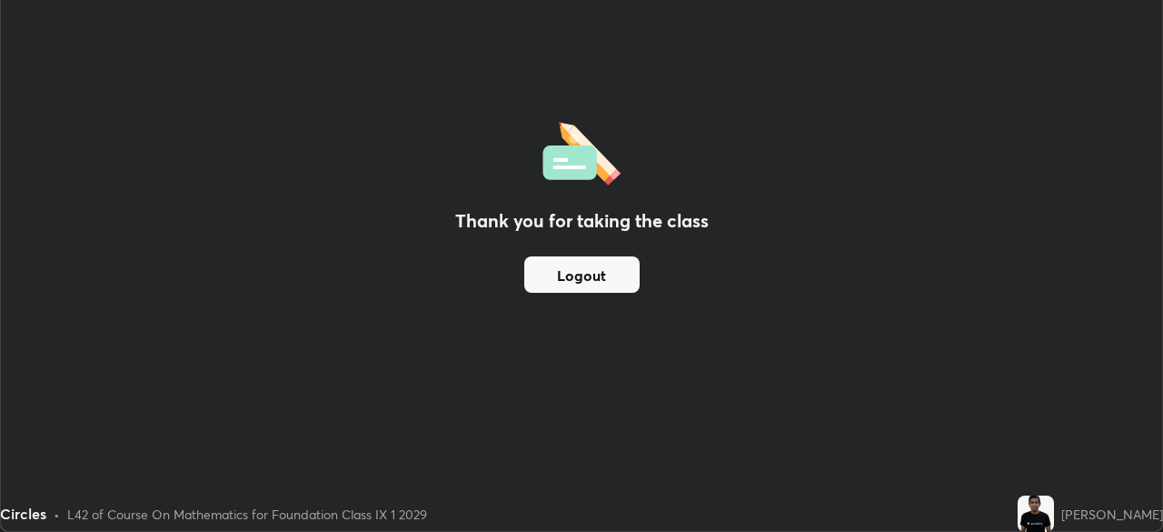
scroll to position [90337, 89705]
